Goal: Task Accomplishment & Management: Use online tool/utility

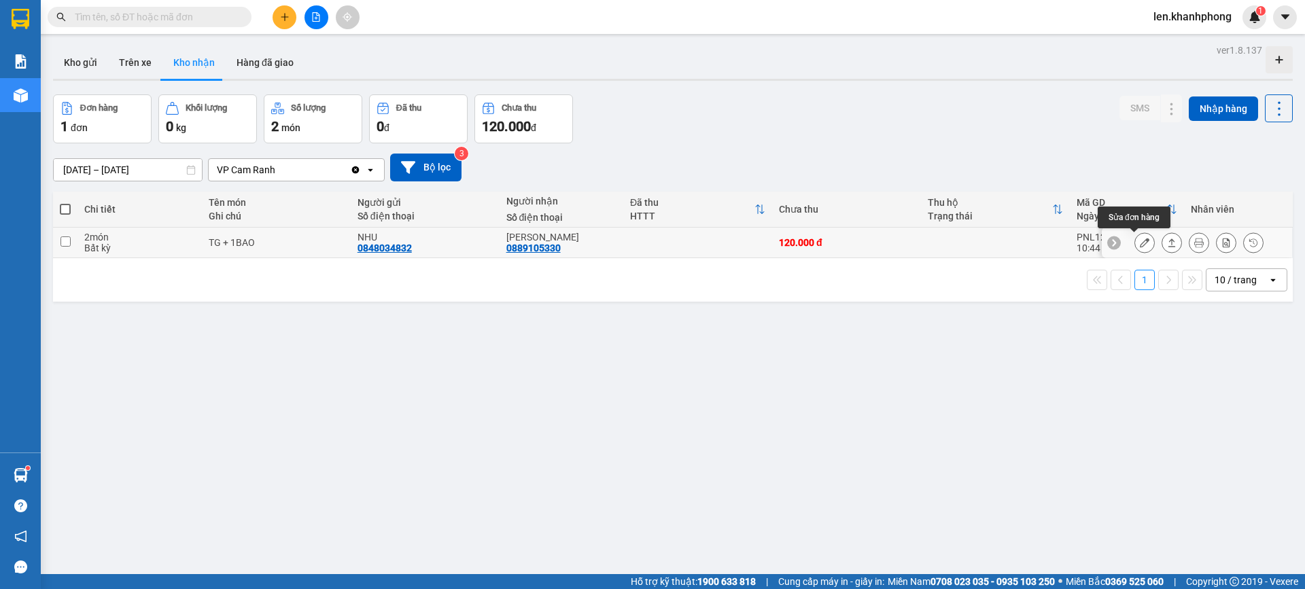
click at [1140, 245] on icon at bounding box center [1145, 243] width 10 height 10
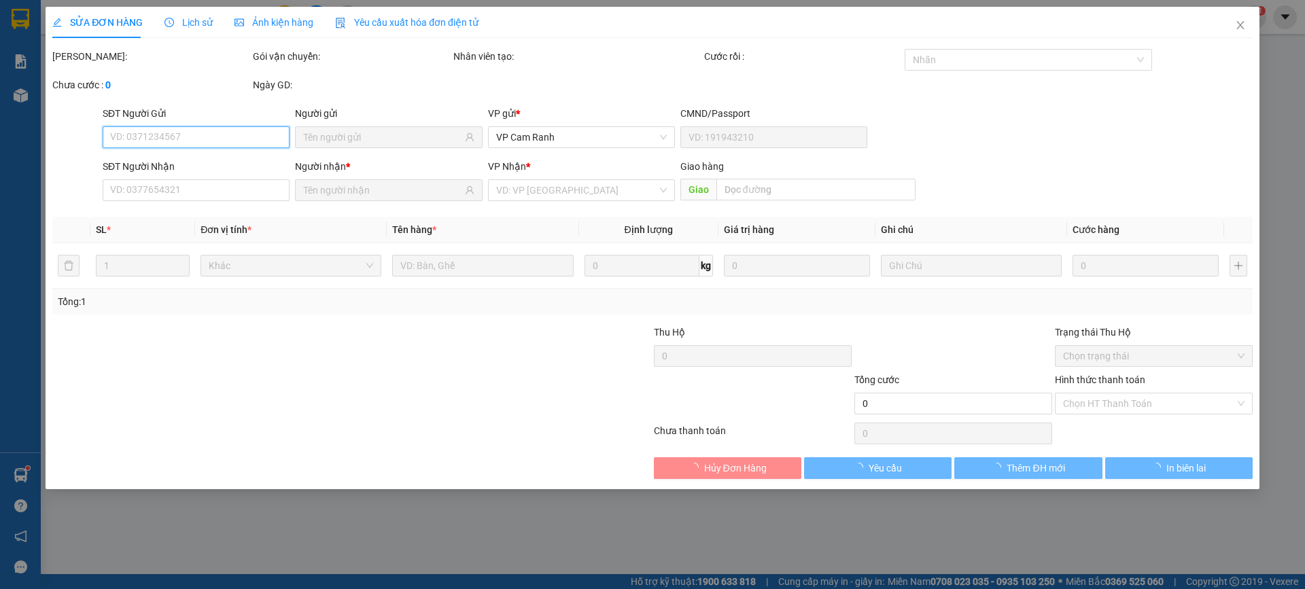
type input "0848034832"
type input "NHU"
type input "0889105330"
type input "[PERSON_NAME]"
type input "120.000"
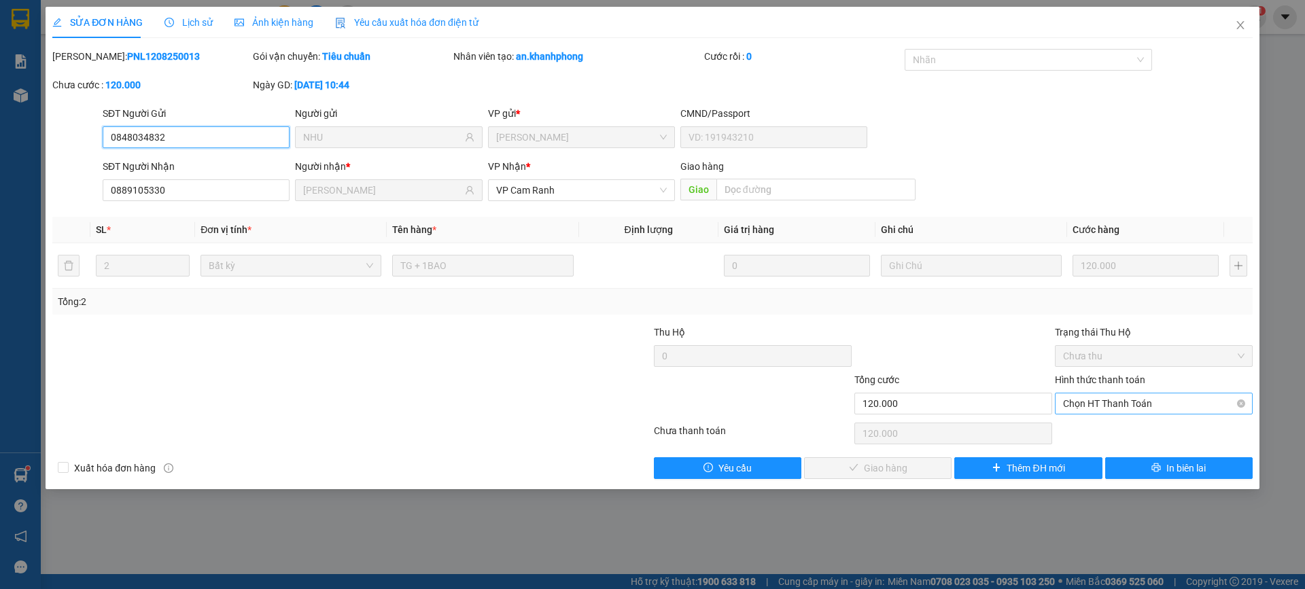
click at [1111, 402] on span "Chọn HT Thanh Toán" at bounding box center [1153, 403] width 181 height 20
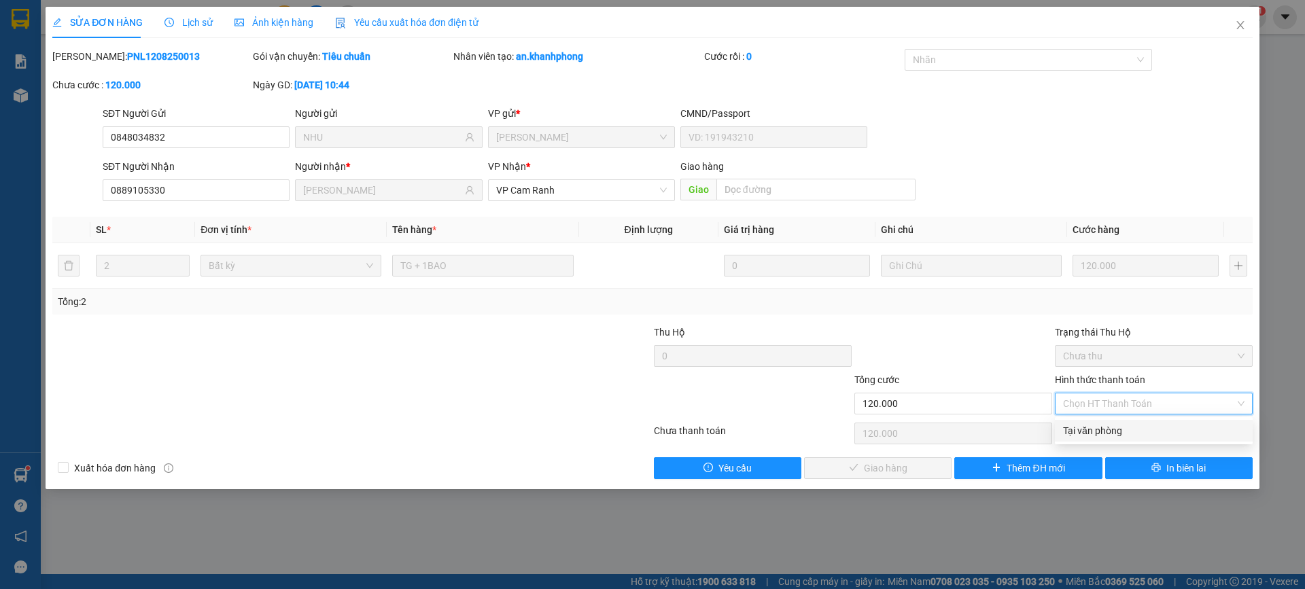
click at [1089, 433] on div "Tại văn phòng" at bounding box center [1153, 430] width 181 height 15
type input "0"
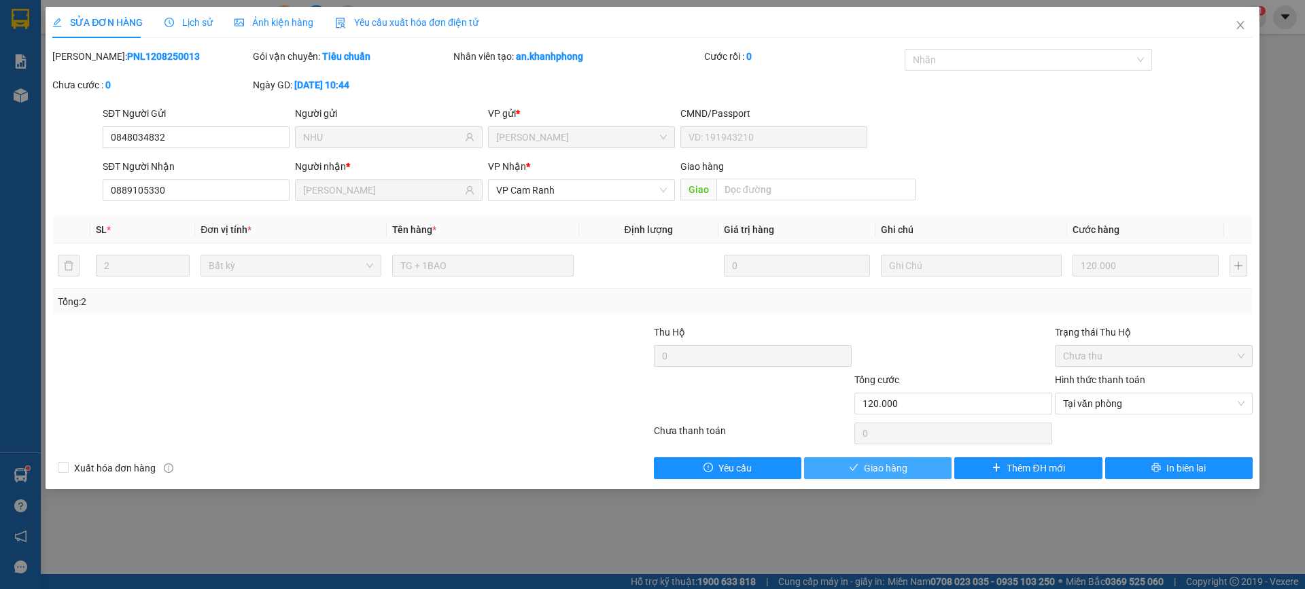
click at [900, 461] on span "Giao hàng" at bounding box center [885, 468] width 43 height 15
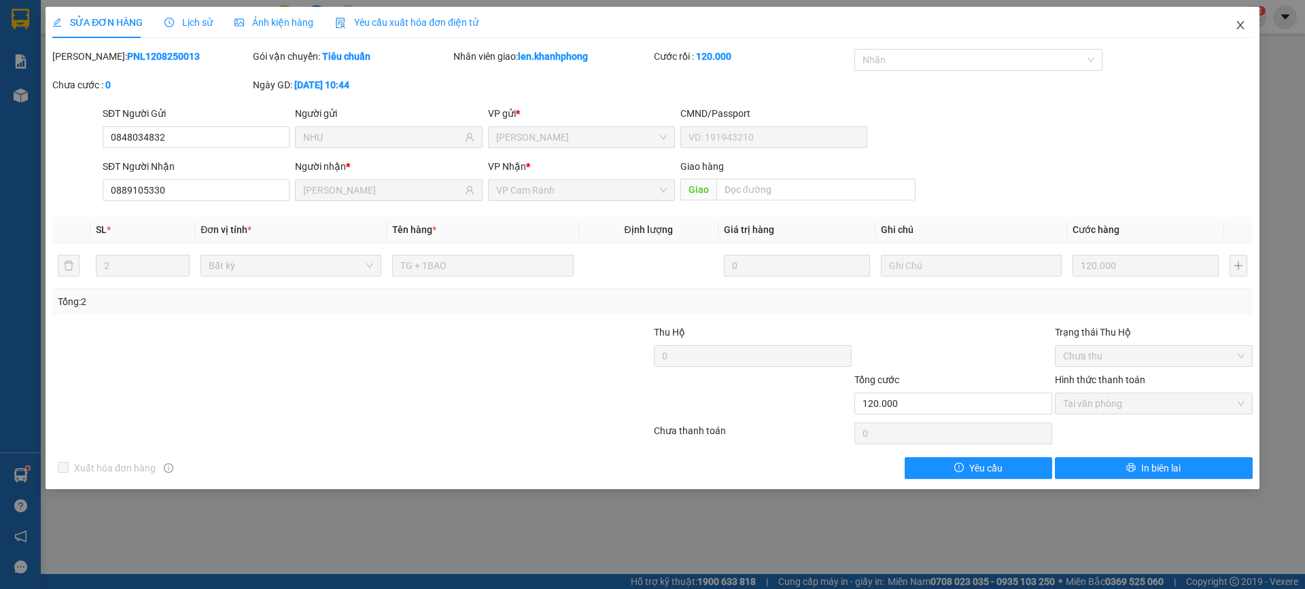
click at [1242, 24] on icon "close" at bounding box center [1240, 25] width 11 height 11
